Goal: Communication & Community: Answer question/provide support

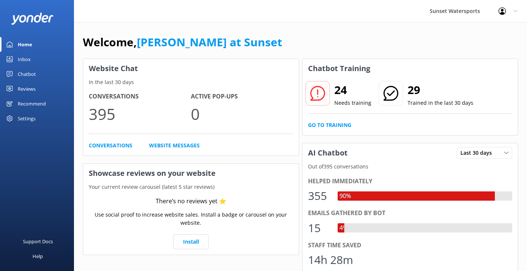
click at [34, 58] on link "Inbox" at bounding box center [37, 59] width 74 height 15
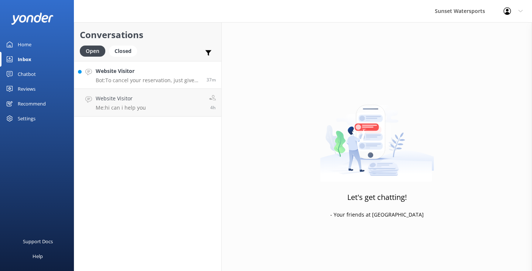
click at [138, 78] on p "Bot: To cancel your reservation, just give our office a call at 305-296-2554 or…" at bounding box center [148, 80] width 105 height 7
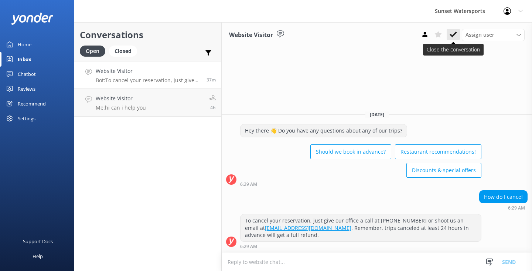
click at [455, 33] on use at bounding box center [453, 34] width 7 height 6
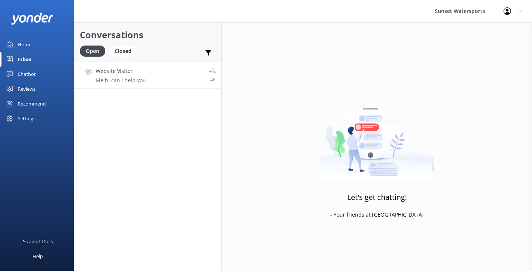
click at [123, 77] on div "Website Visitor Me: hi can i help you" at bounding box center [121, 75] width 50 height 16
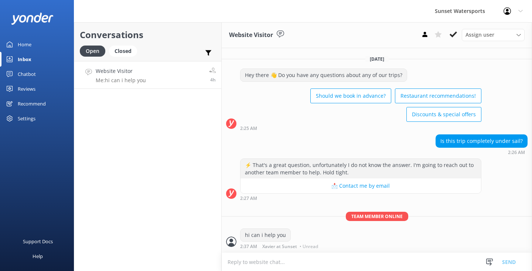
click at [30, 43] on div "Home" at bounding box center [25, 44] width 14 height 15
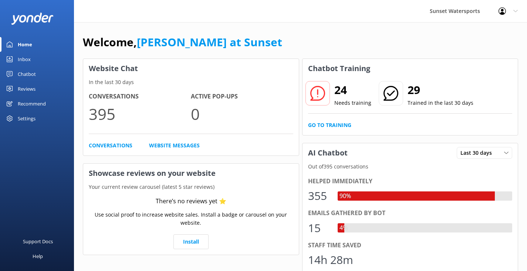
click at [25, 59] on div "Inbox" at bounding box center [24, 59] width 13 height 15
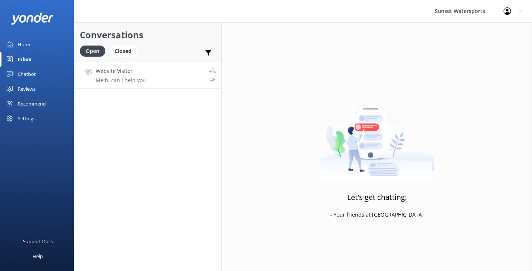
click at [141, 77] on div "Website Visitor Me: hi can i help you" at bounding box center [121, 75] width 50 height 16
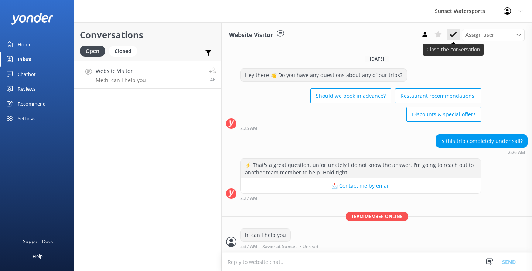
click at [457, 34] on icon at bounding box center [453, 34] width 7 height 7
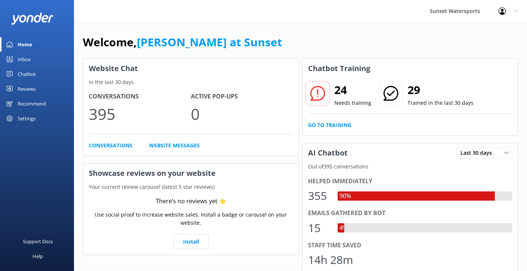
click at [31, 57] on link "Inbox" at bounding box center [37, 59] width 74 height 15
